Goal: Check status: Check status

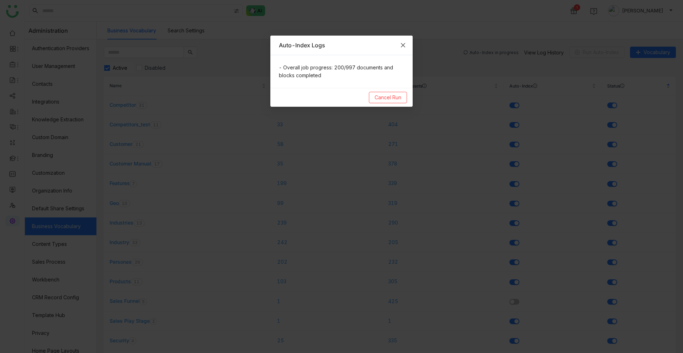
click at [408, 44] on span "Close" at bounding box center [403, 45] width 19 height 19
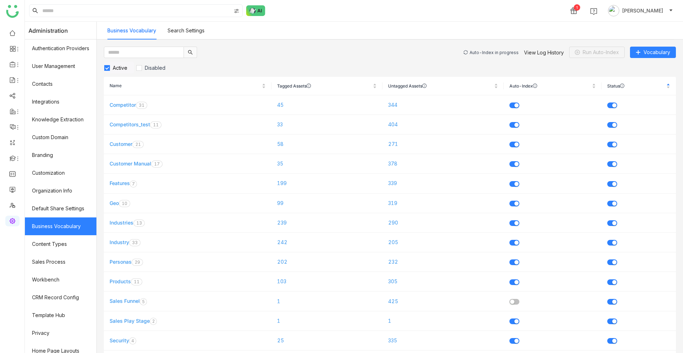
click at [487, 54] on div "Auto-Index in progress" at bounding box center [494, 52] width 49 height 5
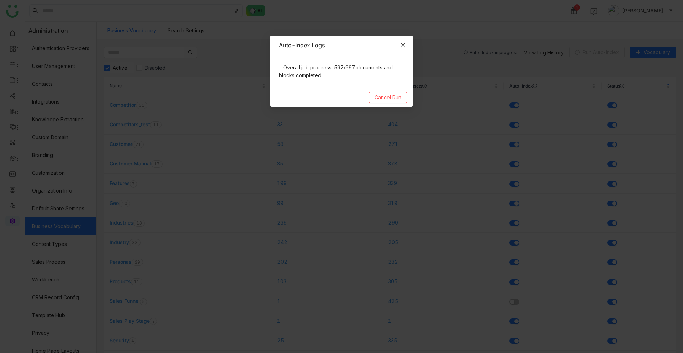
click at [403, 46] on icon "Close" at bounding box center [403, 45] width 6 height 6
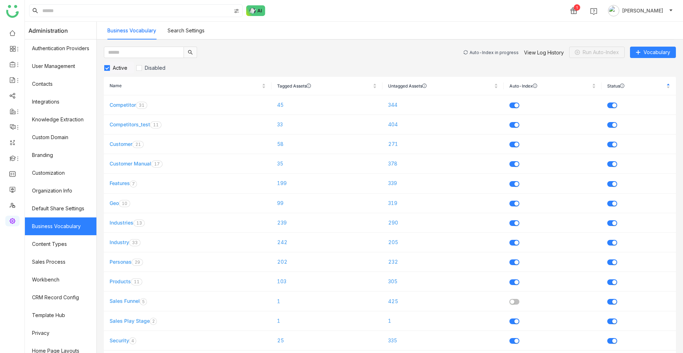
click at [486, 53] on div "Auto-Index in progress" at bounding box center [494, 52] width 49 height 5
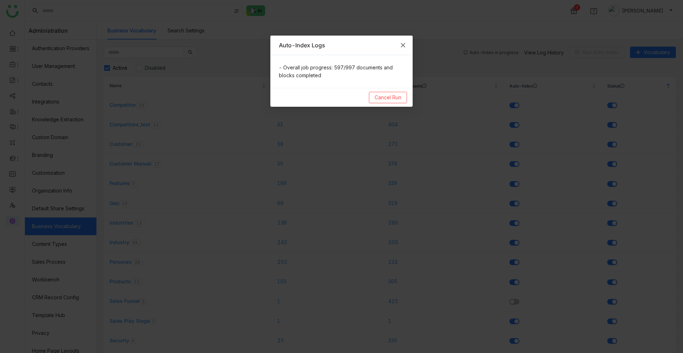
click at [404, 47] on icon "Close" at bounding box center [403, 45] width 6 height 6
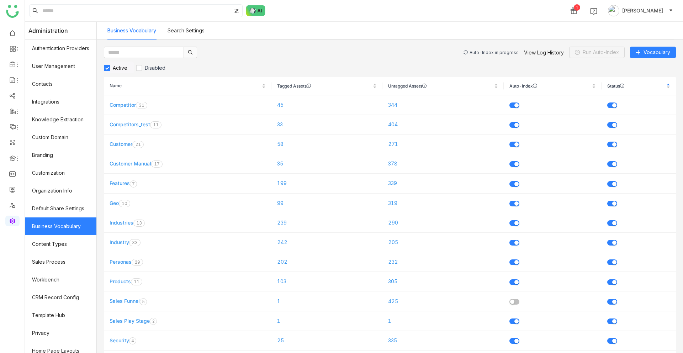
click at [487, 57] on div "Auto-Index in progress View Log History Run Auto-Index Vocabulary" at bounding box center [570, 52] width 212 height 11
click at [487, 53] on div "Auto-Index in progress" at bounding box center [494, 52] width 49 height 5
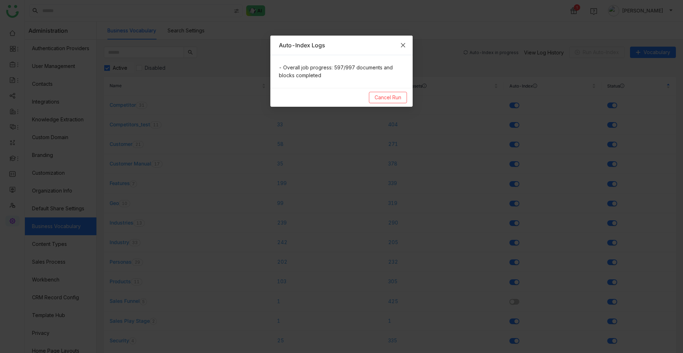
click at [405, 48] on span "Close" at bounding box center [403, 45] width 19 height 19
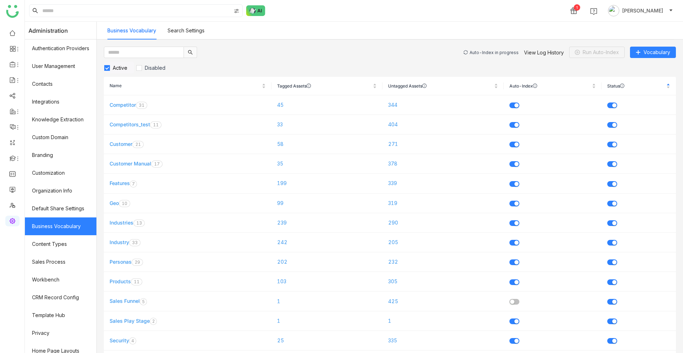
click at [482, 50] on div "Auto-Index in progress" at bounding box center [494, 52] width 49 height 5
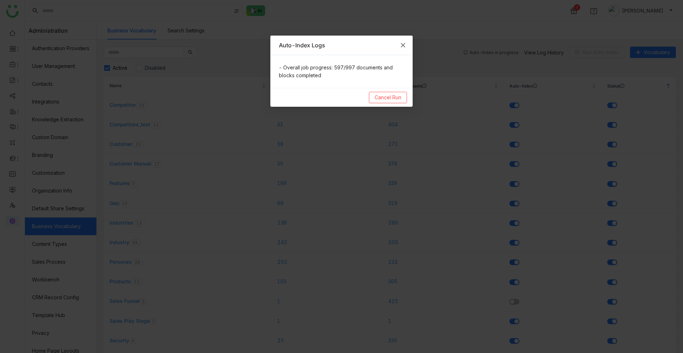
click at [398, 45] on span "Close" at bounding box center [403, 45] width 19 height 19
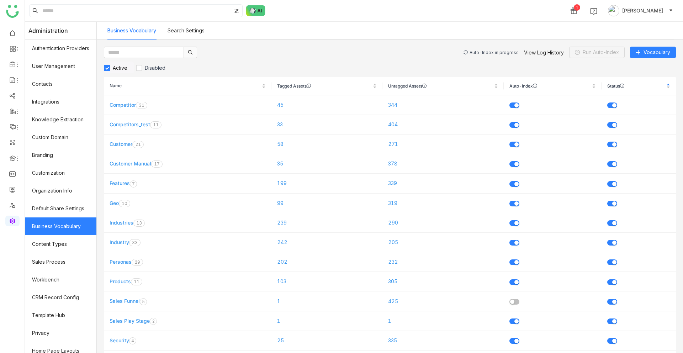
click at [476, 59] on gtmb-vocabulary-listing "Auto-Index in progress View Log History Run Auto-Index Vocabulary Active Disabl…" at bounding box center [390, 293] width 572 height 492
click at [479, 54] on div "Auto-Index in progress" at bounding box center [494, 52] width 49 height 5
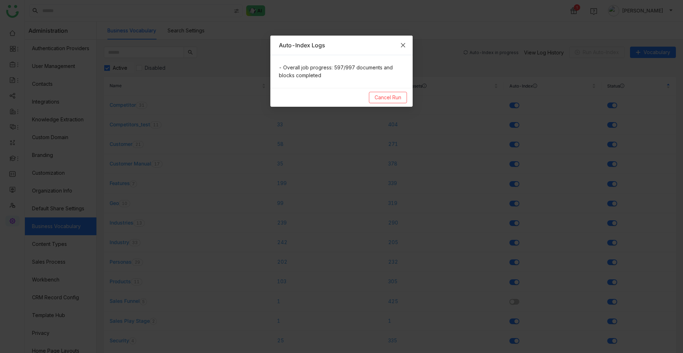
click at [403, 44] on icon "Close" at bounding box center [403, 45] width 4 height 4
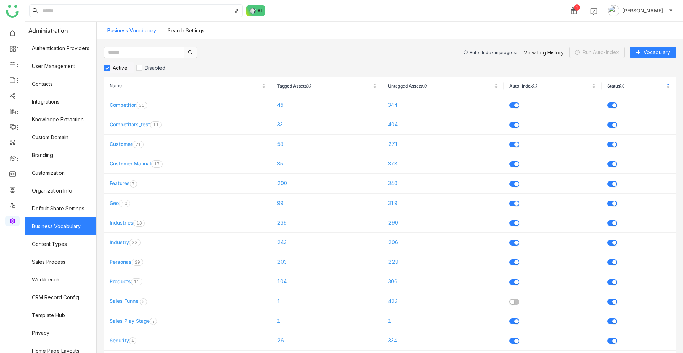
click at [492, 54] on div "Auto-Index in progress" at bounding box center [494, 52] width 49 height 5
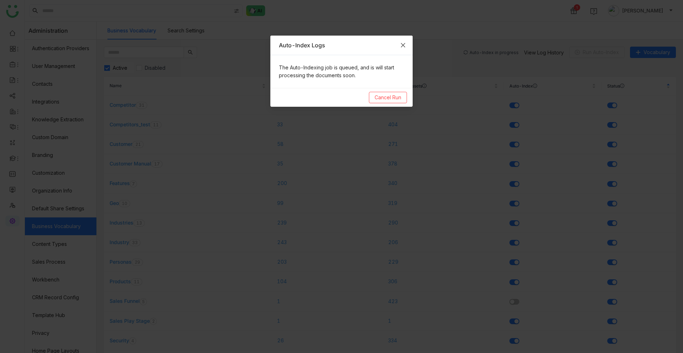
click at [406, 43] on icon "Close" at bounding box center [403, 45] width 6 height 6
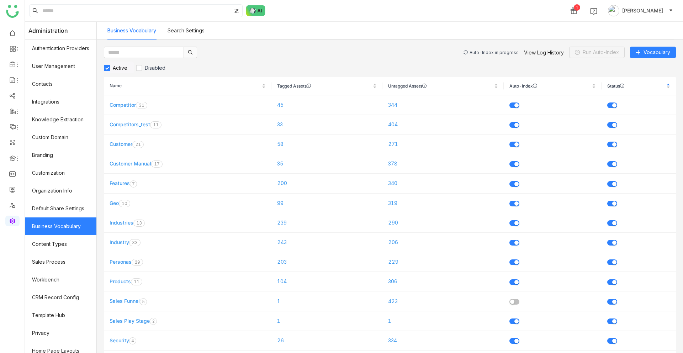
click at [485, 54] on div "Auto-Index in progress" at bounding box center [494, 52] width 49 height 5
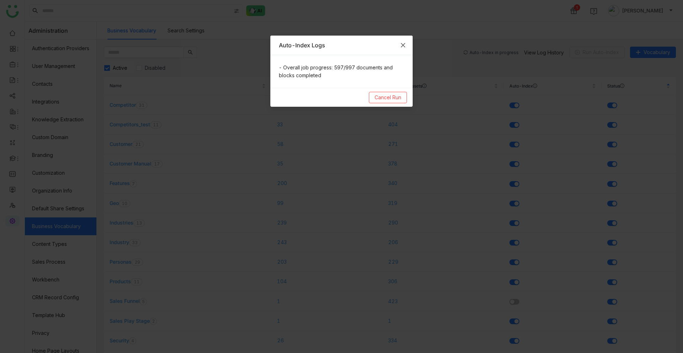
click at [404, 44] on icon "Close" at bounding box center [403, 45] width 4 height 4
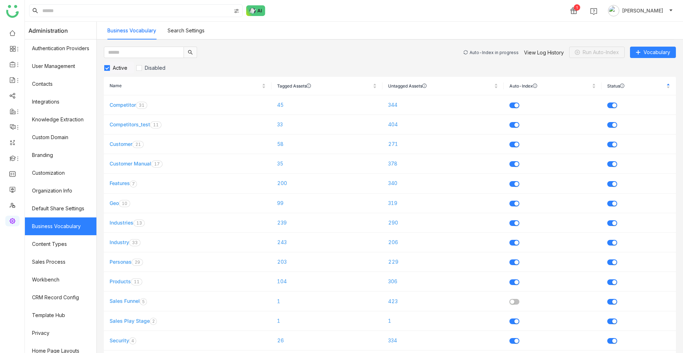
click at [485, 48] on div "Auto-Index in progress View Log History Run Auto-Index Vocabulary" at bounding box center [570, 52] width 212 height 11
click at [488, 51] on div "Auto-Index in progress" at bounding box center [494, 52] width 49 height 5
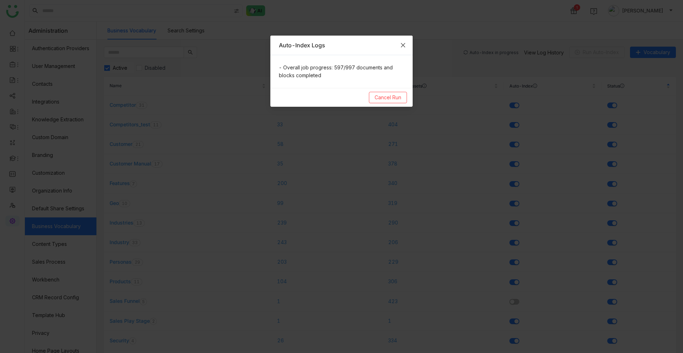
click at [403, 46] on icon "Close" at bounding box center [403, 45] width 6 height 6
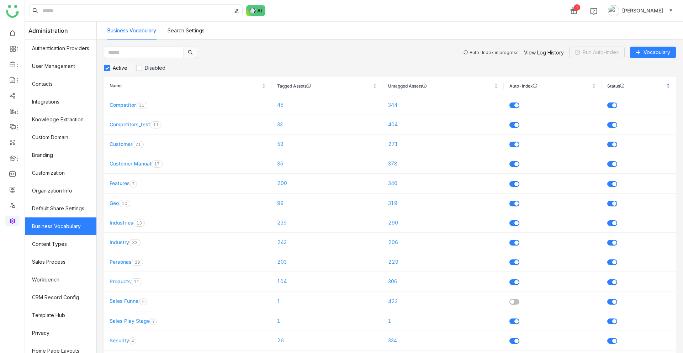
click at [488, 56] on div "Auto-Index in progress View Log History Run Auto-Index Vocabulary" at bounding box center [570, 52] width 212 height 11
click at [488, 53] on div "Auto-Index in progress" at bounding box center [494, 52] width 49 height 5
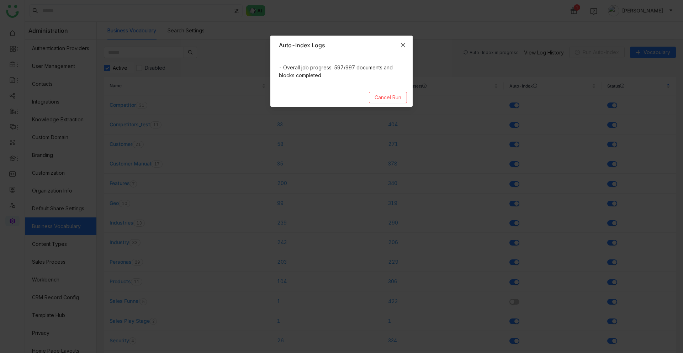
click at [407, 49] on span "Close" at bounding box center [403, 45] width 19 height 19
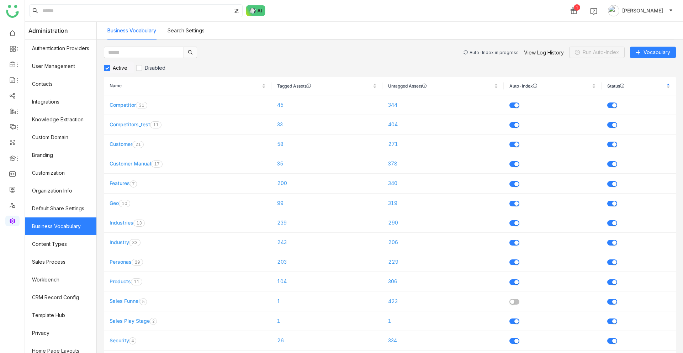
click at [496, 53] on div "Auto-Index in progress" at bounding box center [494, 52] width 49 height 5
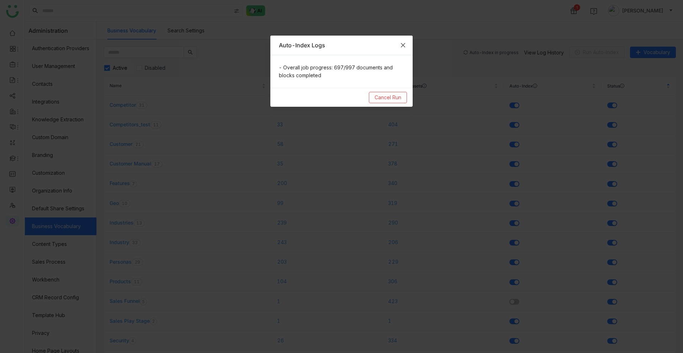
click at [402, 44] on icon "Close" at bounding box center [403, 45] width 4 height 4
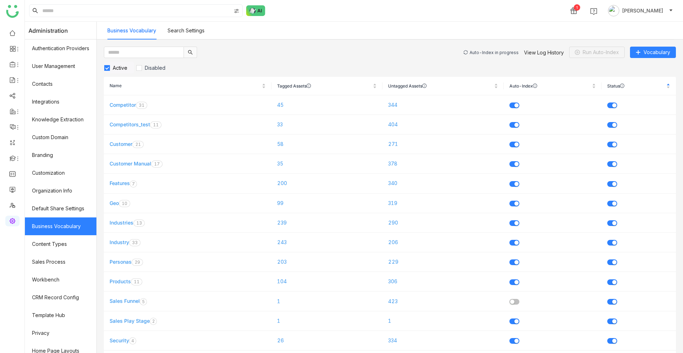
click at [501, 51] on div "Auto-Index in progress" at bounding box center [494, 52] width 49 height 5
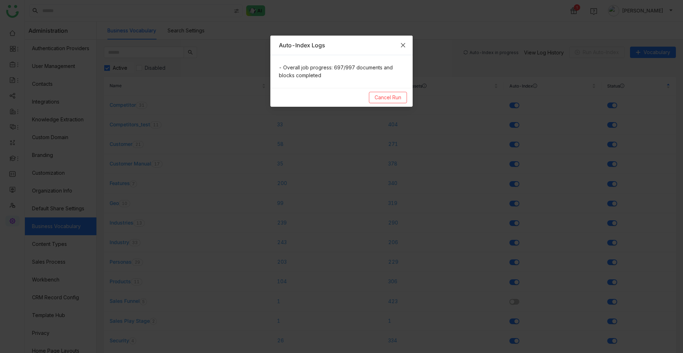
click at [403, 45] on icon "Close" at bounding box center [403, 45] width 4 height 4
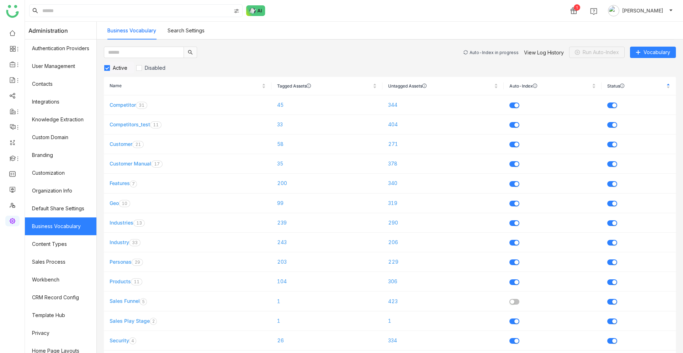
click at [484, 53] on div "Auto-Index in progress" at bounding box center [494, 52] width 49 height 5
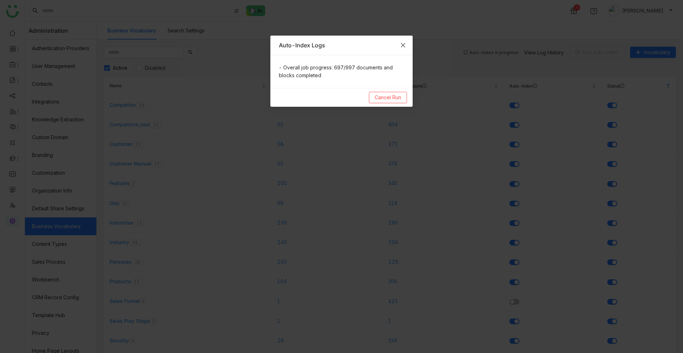
click at [407, 43] on span "Close" at bounding box center [403, 45] width 19 height 19
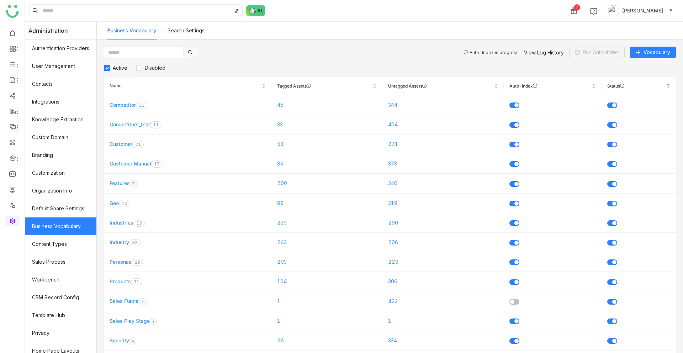
click at [484, 47] on div "Auto-Index in progress View Log History Run Auto-Index Vocabulary" at bounding box center [570, 52] width 212 height 11
click at [487, 57] on div "Auto-Index in progress View Log History Run Auto-Index Vocabulary" at bounding box center [570, 52] width 212 height 11
click at [488, 53] on div "Auto-Index in progress" at bounding box center [494, 52] width 49 height 5
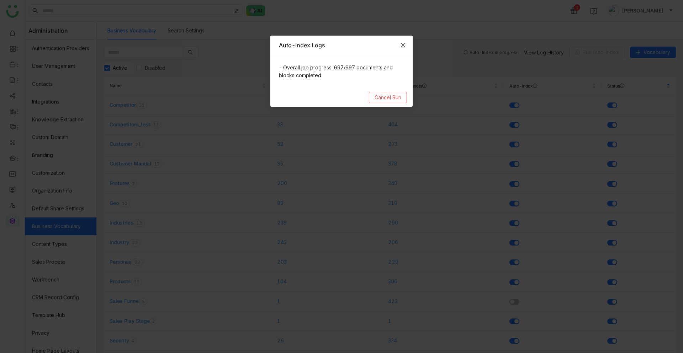
click at [407, 49] on span "Close" at bounding box center [403, 45] width 19 height 19
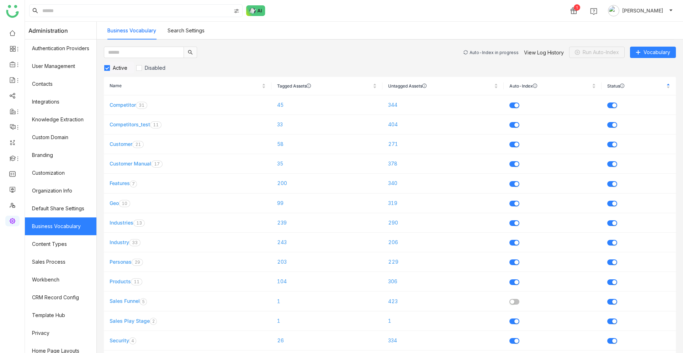
click at [493, 51] on div "Auto-Index in progress" at bounding box center [494, 52] width 49 height 5
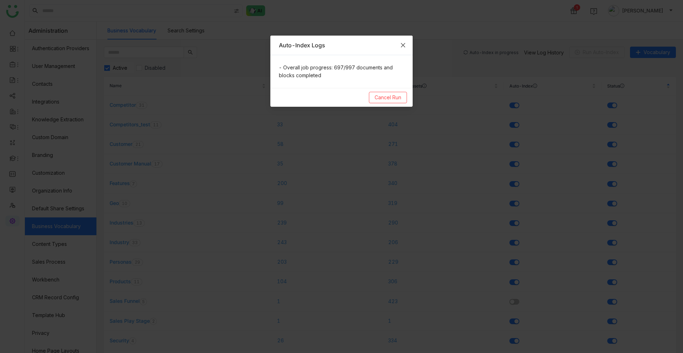
click at [409, 47] on span "Close" at bounding box center [403, 45] width 19 height 19
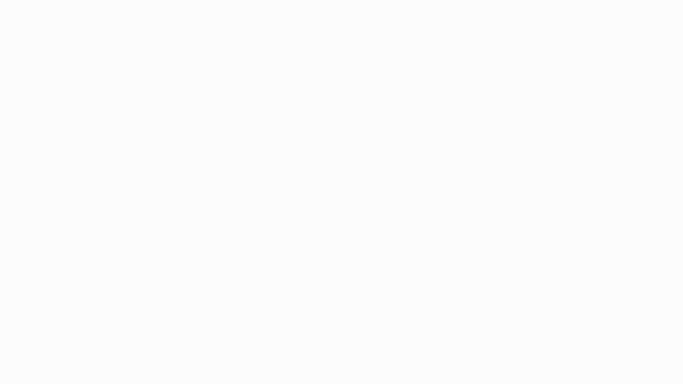
click at [111, 89] on body at bounding box center [341, 192] width 683 height 384
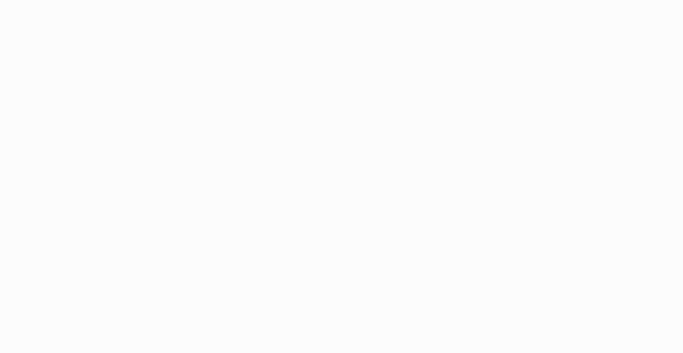
click at [132, 65] on body at bounding box center [341, 176] width 683 height 353
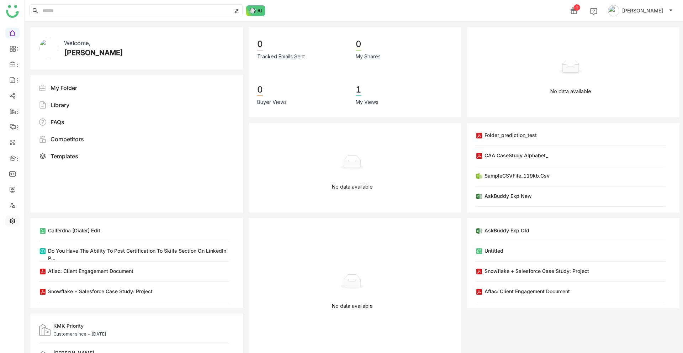
click at [16, 222] on link at bounding box center [12, 220] width 6 height 6
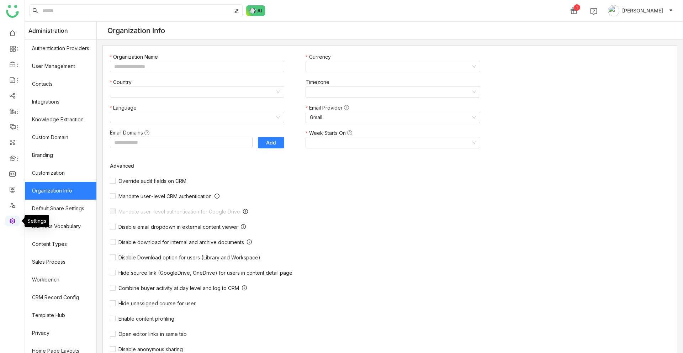
type input "*******"
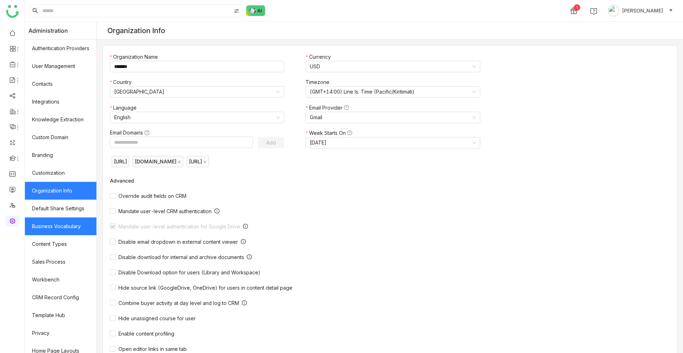
click at [65, 222] on link "Business Vocabulary" at bounding box center [61, 226] width 72 height 18
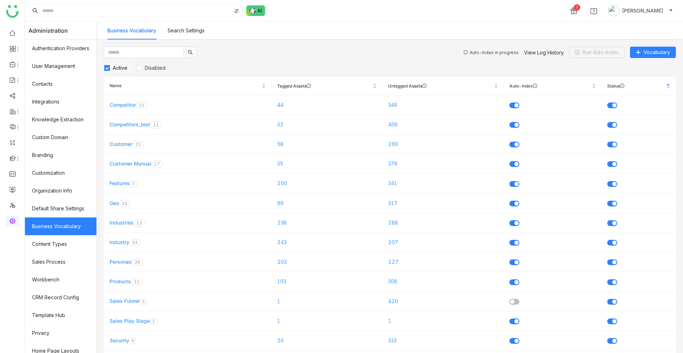
click at [484, 52] on div "Auto-Index in progress" at bounding box center [494, 52] width 49 height 5
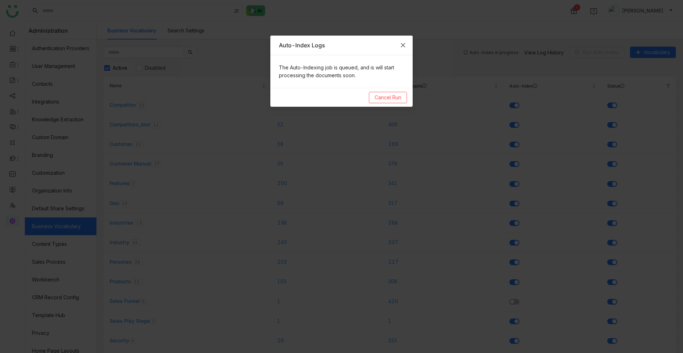
click at [407, 46] on span "Close" at bounding box center [403, 45] width 19 height 19
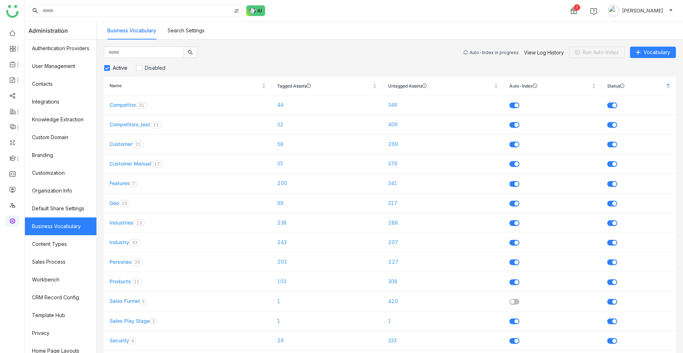
click at [477, 48] on div "Auto-Index in progress View Log History Run Auto-Index Vocabulary" at bounding box center [570, 52] width 212 height 11
click at [485, 52] on div "Auto-Index in progress" at bounding box center [494, 52] width 49 height 5
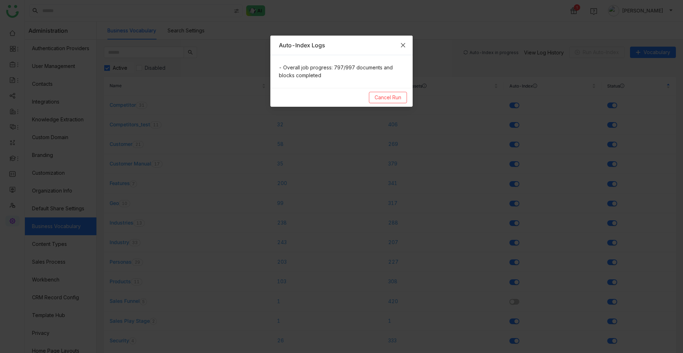
click at [403, 47] on icon "Close" at bounding box center [403, 45] width 6 height 6
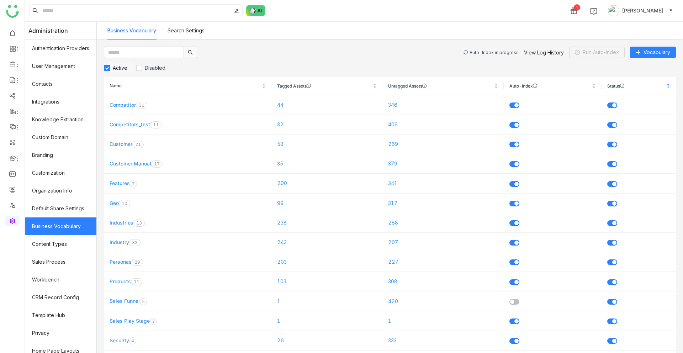
click at [492, 52] on div "Auto-Index in progress" at bounding box center [494, 52] width 49 height 5
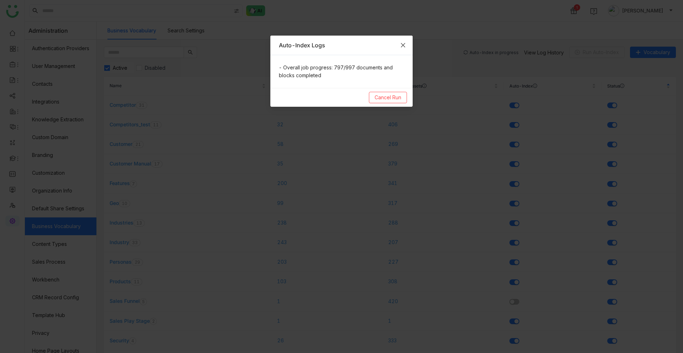
click at [406, 46] on span "Close" at bounding box center [403, 45] width 19 height 19
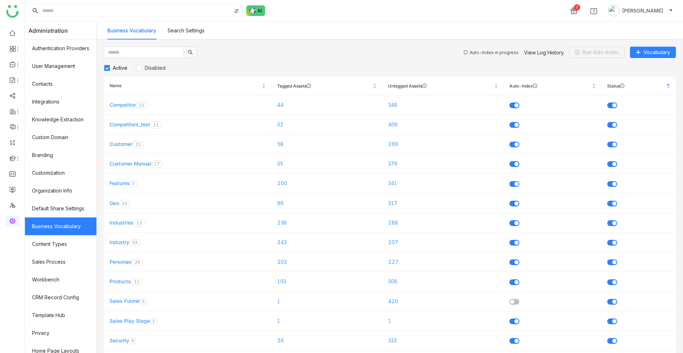
click at [489, 54] on div "Auto-Index in progress" at bounding box center [494, 52] width 49 height 5
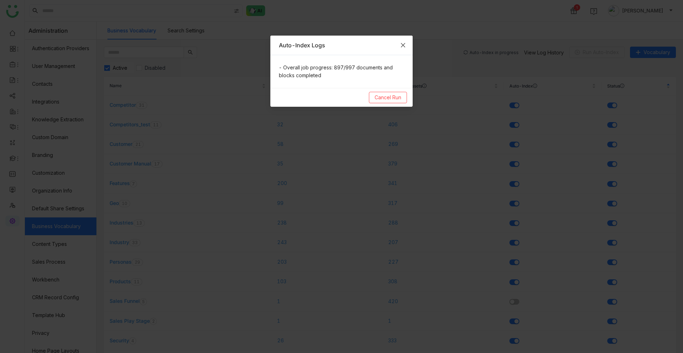
click at [403, 45] on icon "Close" at bounding box center [403, 45] width 6 height 6
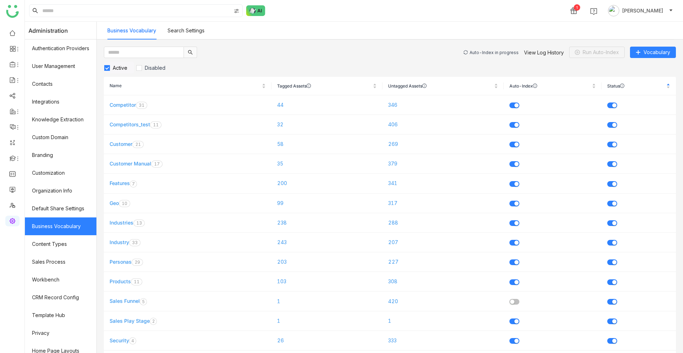
click at [498, 55] on div "Auto-Index in progress" at bounding box center [494, 52] width 49 height 5
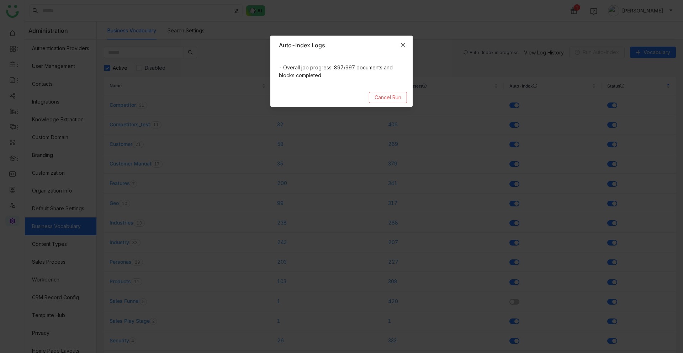
click at [403, 46] on icon "Close" at bounding box center [403, 45] width 6 height 6
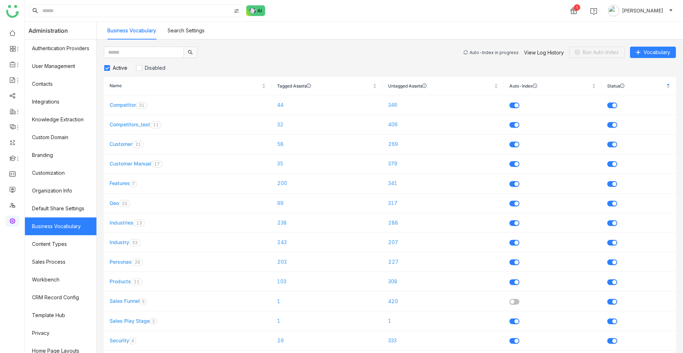
click at [486, 53] on div "Auto-Index in progress" at bounding box center [494, 52] width 49 height 5
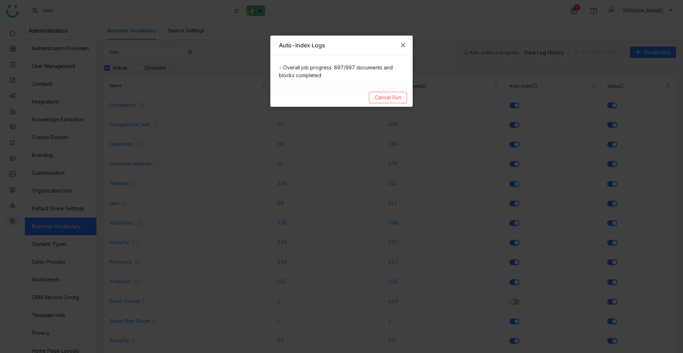
click at [406, 46] on icon "Close" at bounding box center [403, 45] width 6 height 6
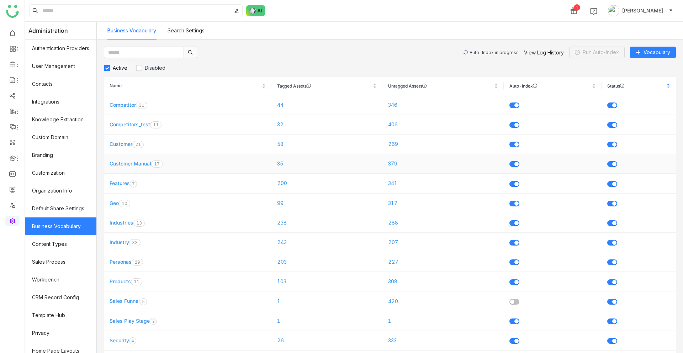
scroll to position [75, 0]
